Goal: Task Accomplishment & Management: Manage account settings

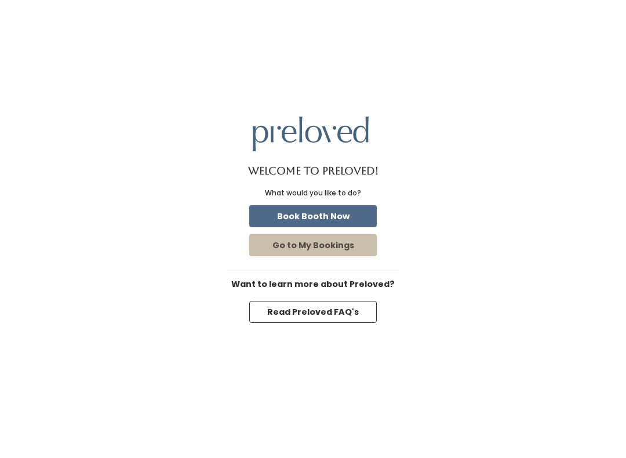
click at [340, 207] on button "Book Booth Now" at bounding box center [313, 216] width 128 height 22
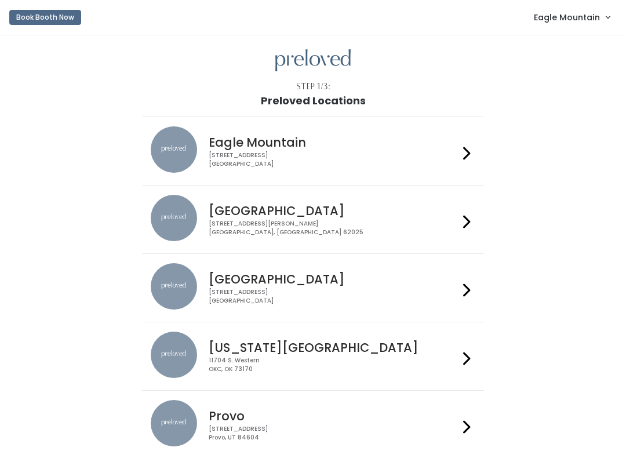
click at [556, 23] on span "Eagle Mountain" at bounding box center [567, 17] width 66 height 13
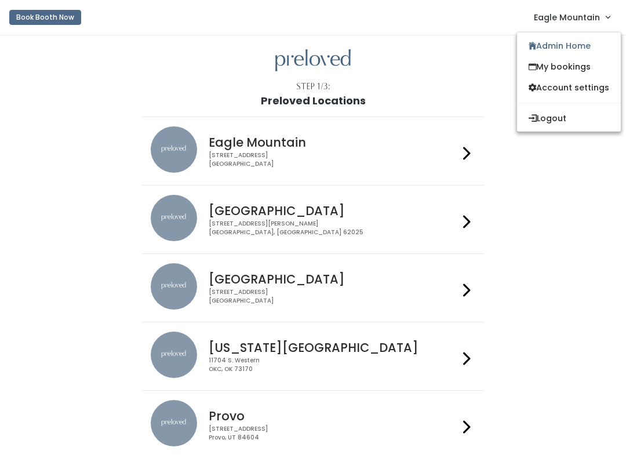
click at [563, 46] on link "Admin Home" at bounding box center [569, 45] width 104 height 21
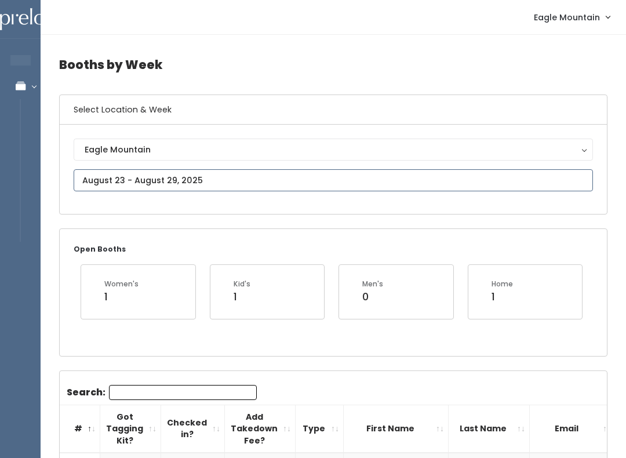
click at [316, 187] on input "text" at bounding box center [334, 180] width 520 height 22
type input "[DATE] to [DATE]"
